Goal: Task Accomplishment & Management: Use online tool/utility

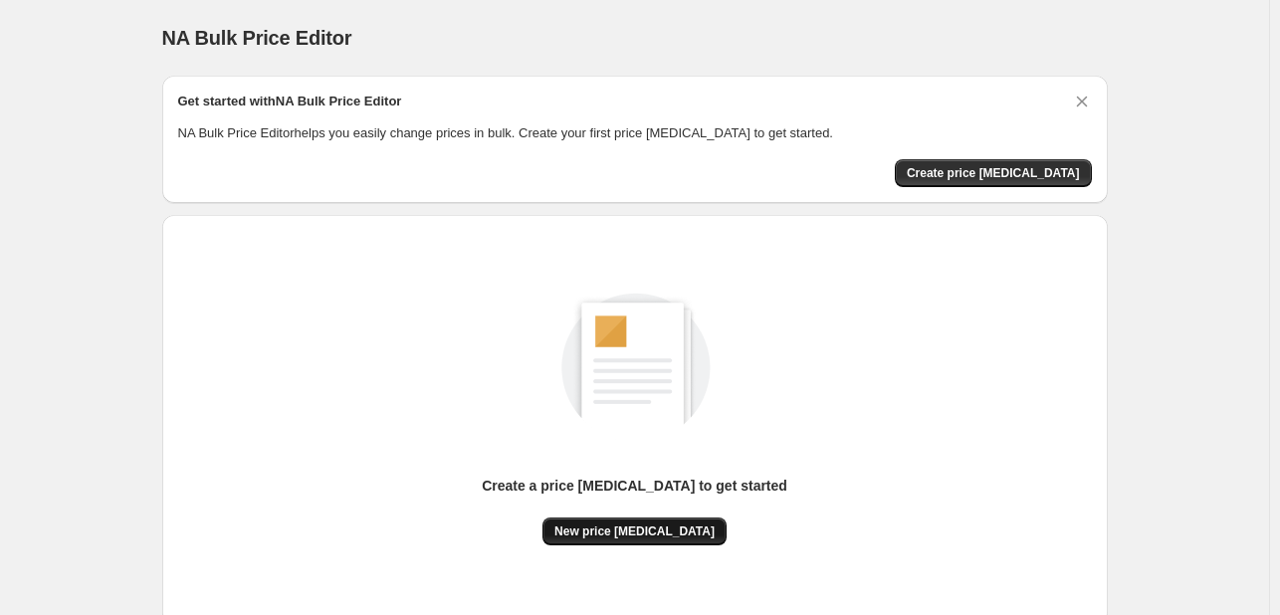
click at [650, 524] on span "New price [MEDICAL_DATA]" at bounding box center [635, 532] width 160 height 16
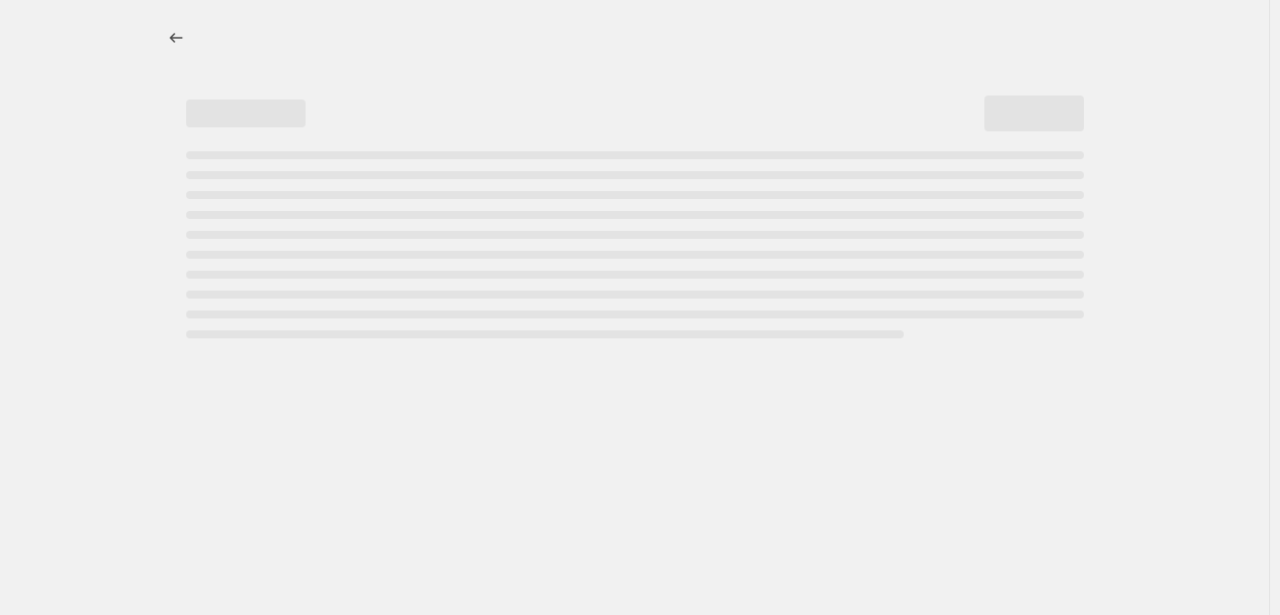
select select "percentage"
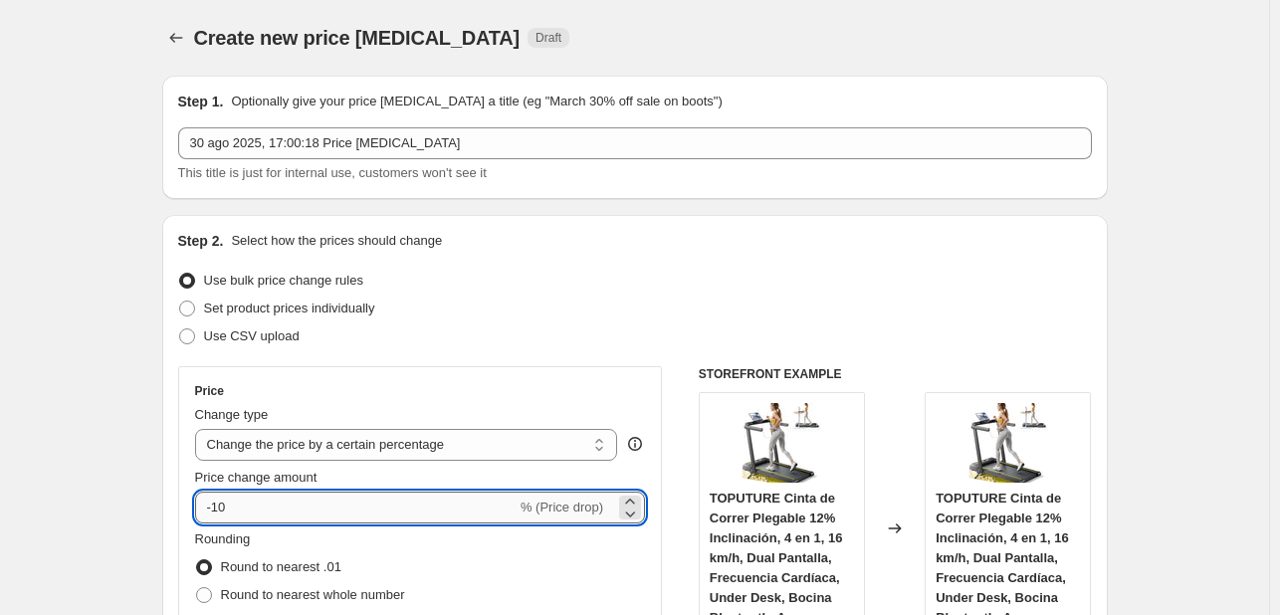
click at [382, 501] on input "-10" at bounding box center [356, 508] width 322 height 32
type input "-1"
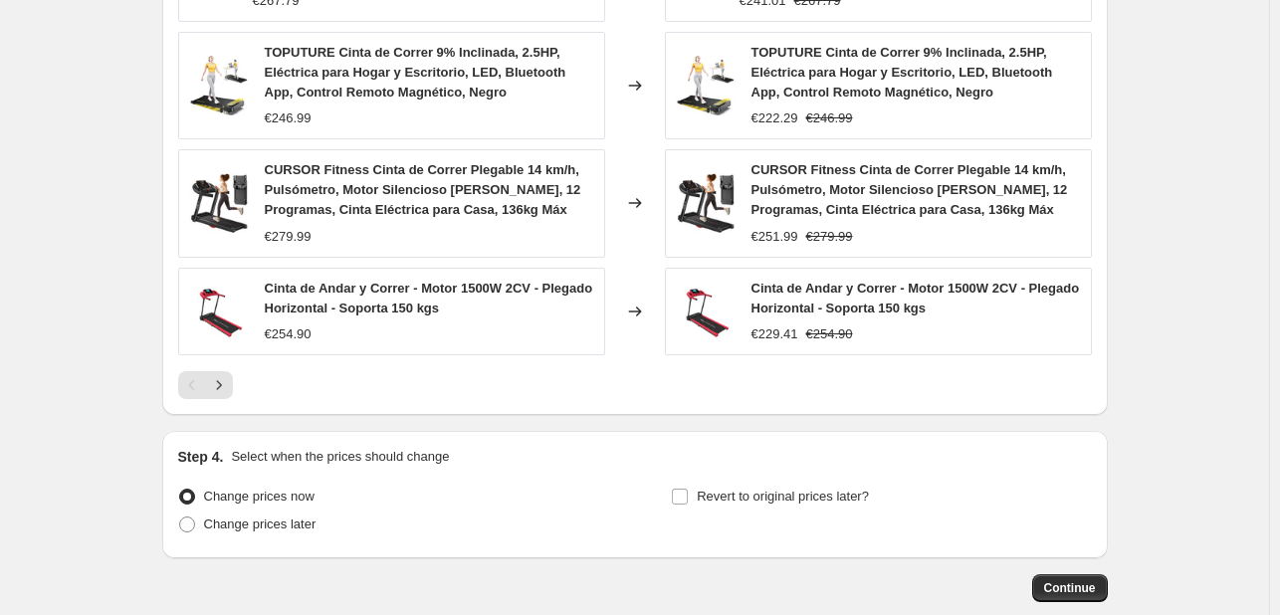
scroll to position [1486, 0]
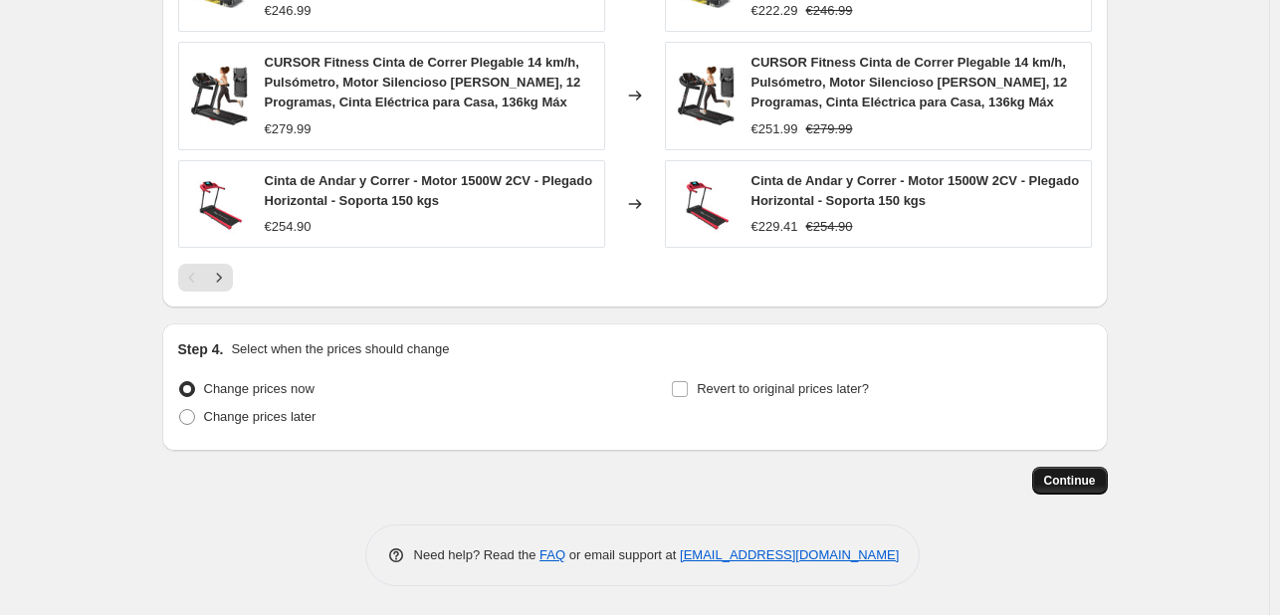
type input "-35"
click at [1083, 491] on button "Continue" at bounding box center [1071, 481] width 76 height 28
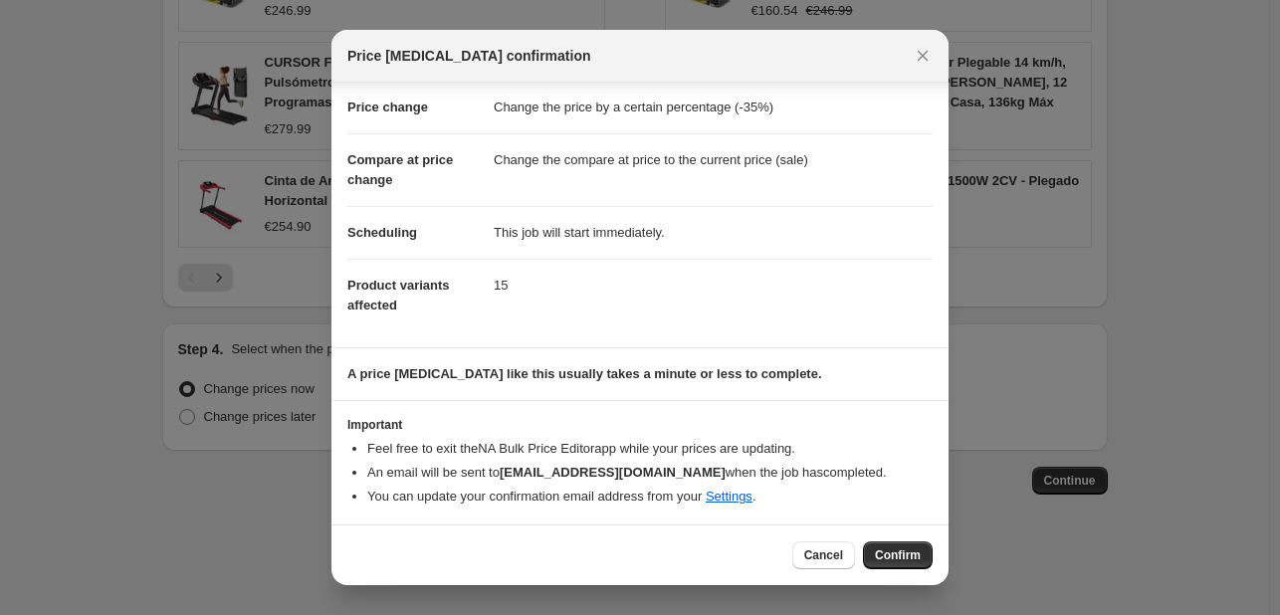
scroll to position [38, 0]
click at [877, 549] on span "Confirm" at bounding box center [898, 556] width 46 height 16
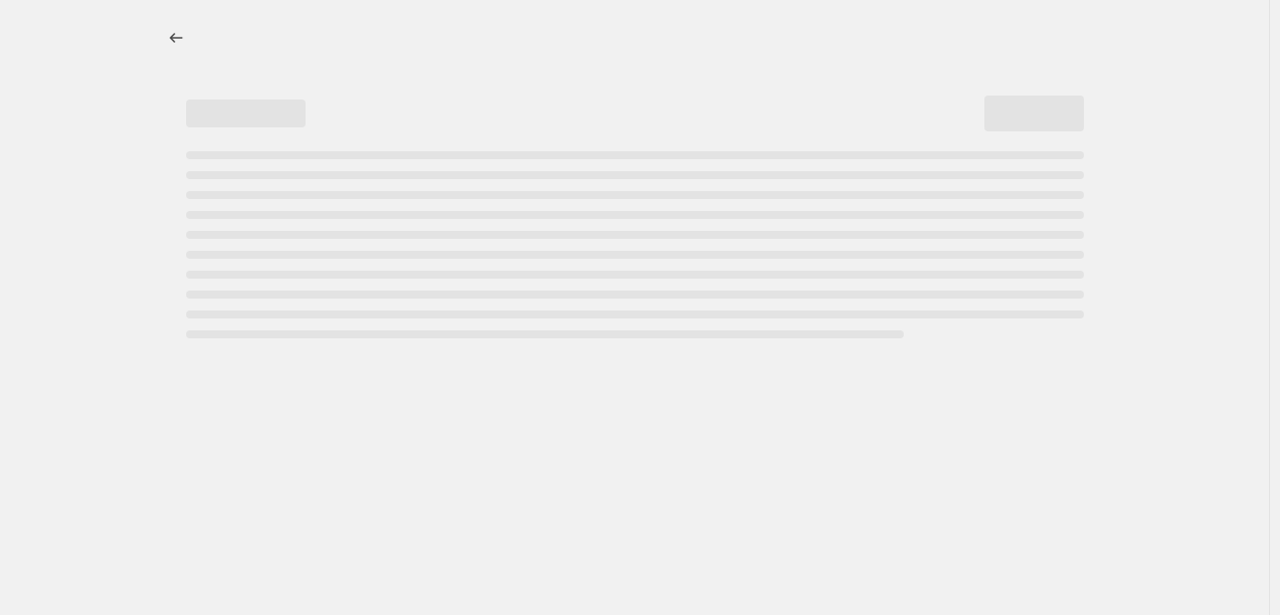
select select "percentage"
